Goal: Information Seeking & Learning: Learn about a topic

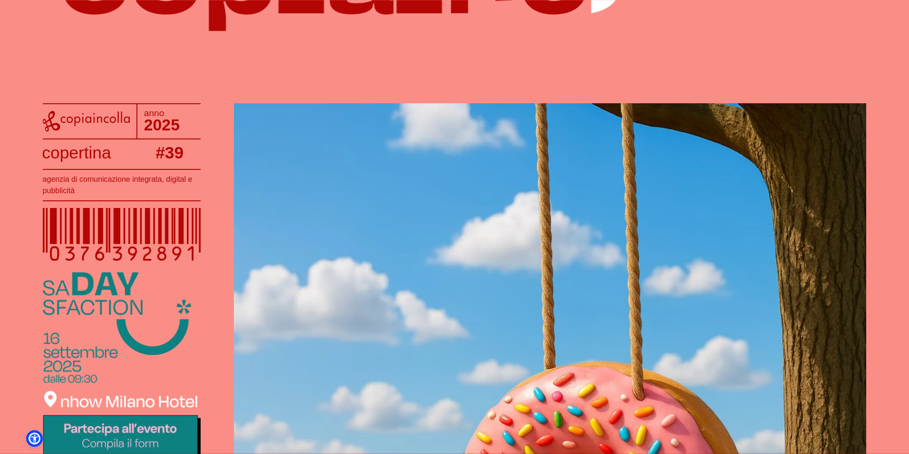
scroll to position [143, 0]
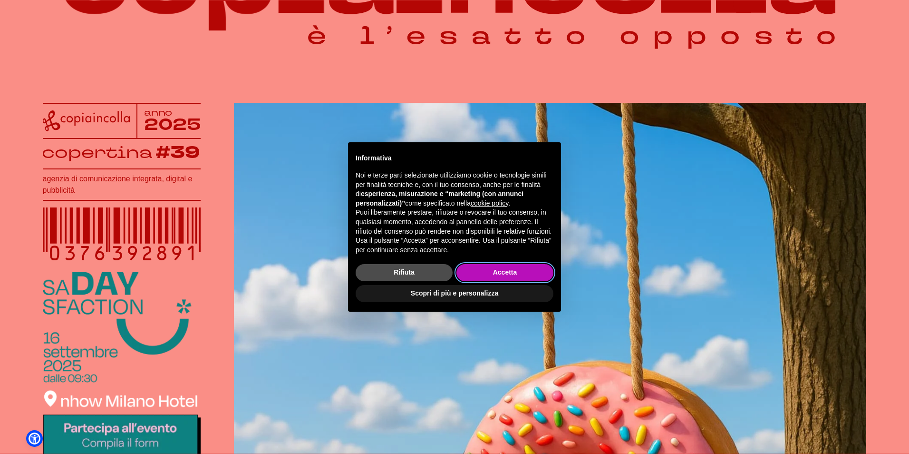
click at [490, 269] on button "Accetta" at bounding box center [505, 272] width 97 height 17
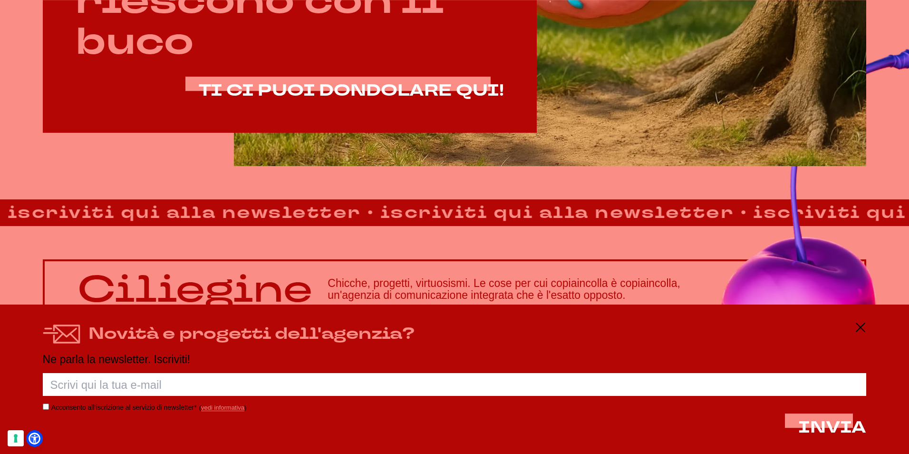
scroll to position [790, 0]
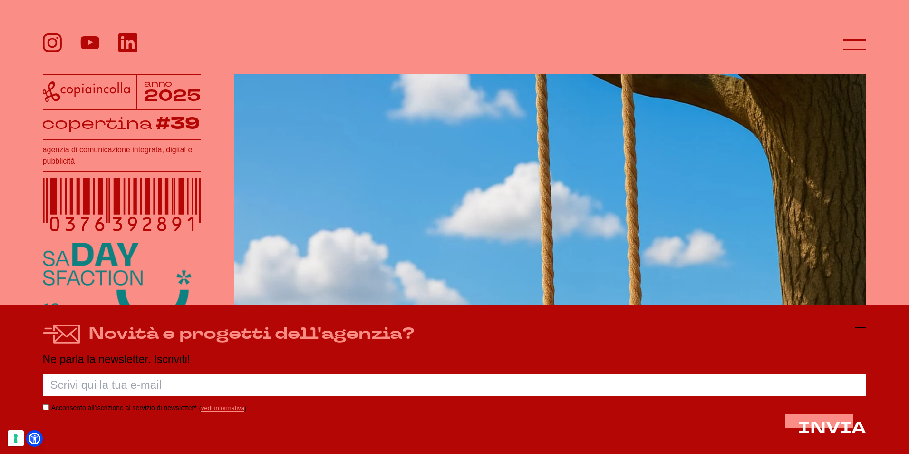
click at [867, 326] on icon at bounding box center [860, 327] width 11 height 11
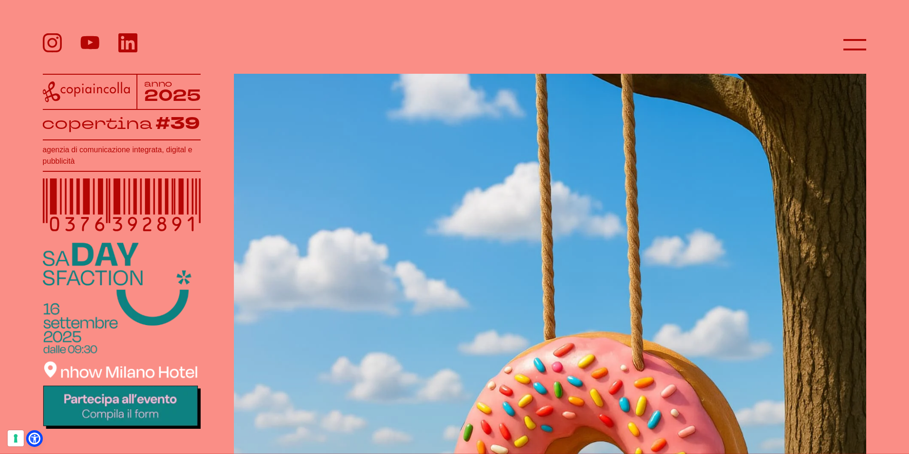
scroll to position [171, 0]
click at [860, 39] on icon at bounding box center [855, 44] width 23 height 23
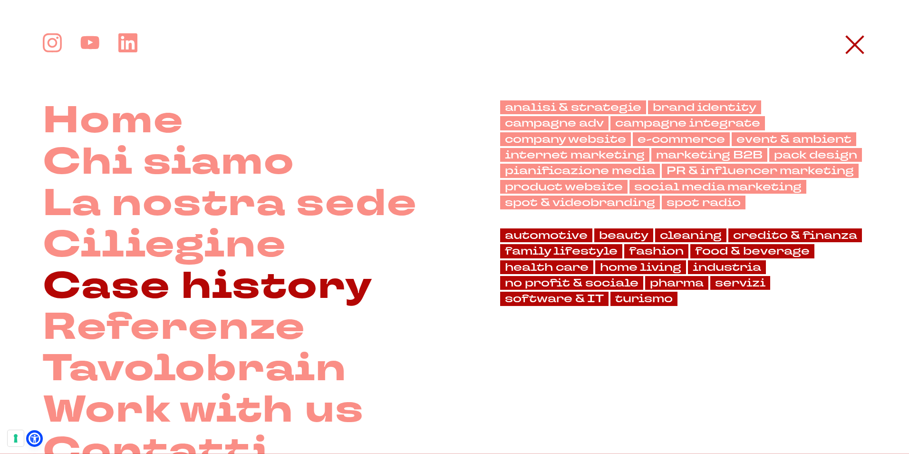
click at [234, 281] on link "Case history" at bounding box center [208, 286] width 331 height 41
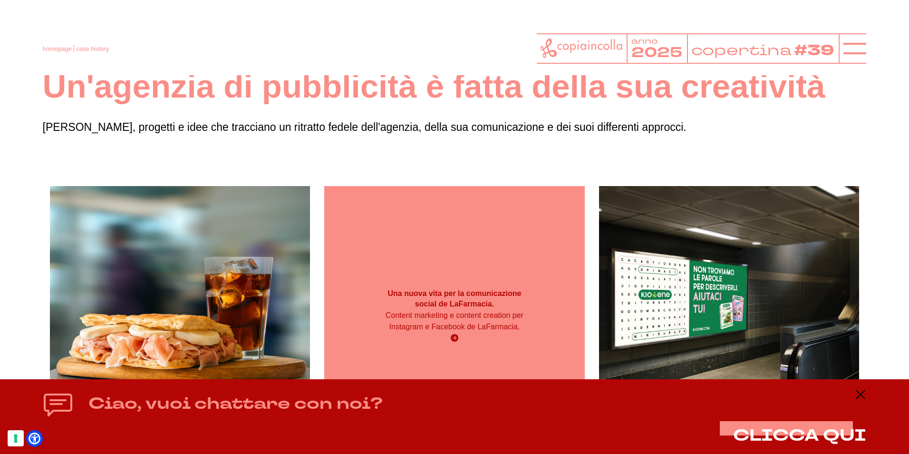
scroll to position [48, 0]
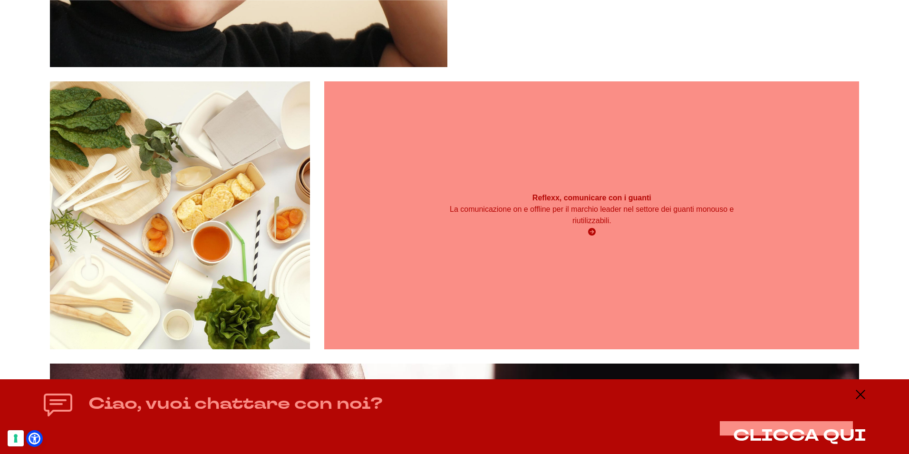
scroll to position [7780, 0]
